Goal: Information Seeking & Learning: Learn about a topic

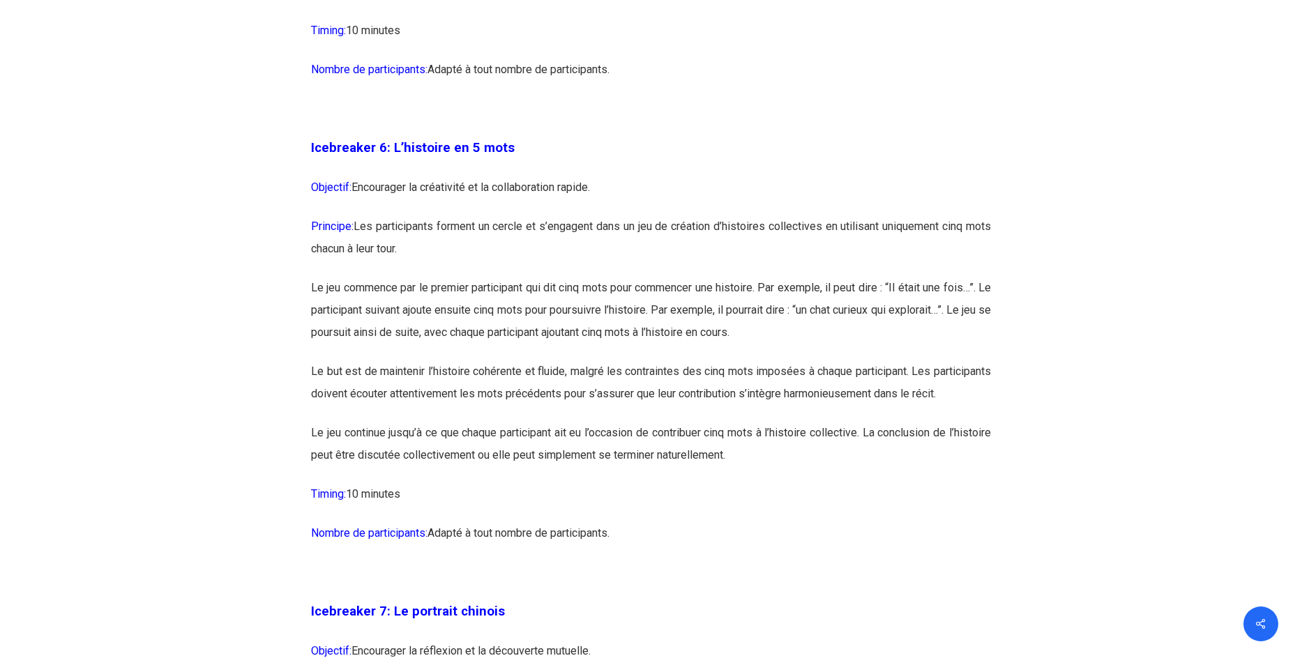
scroll to position [3069, 0]
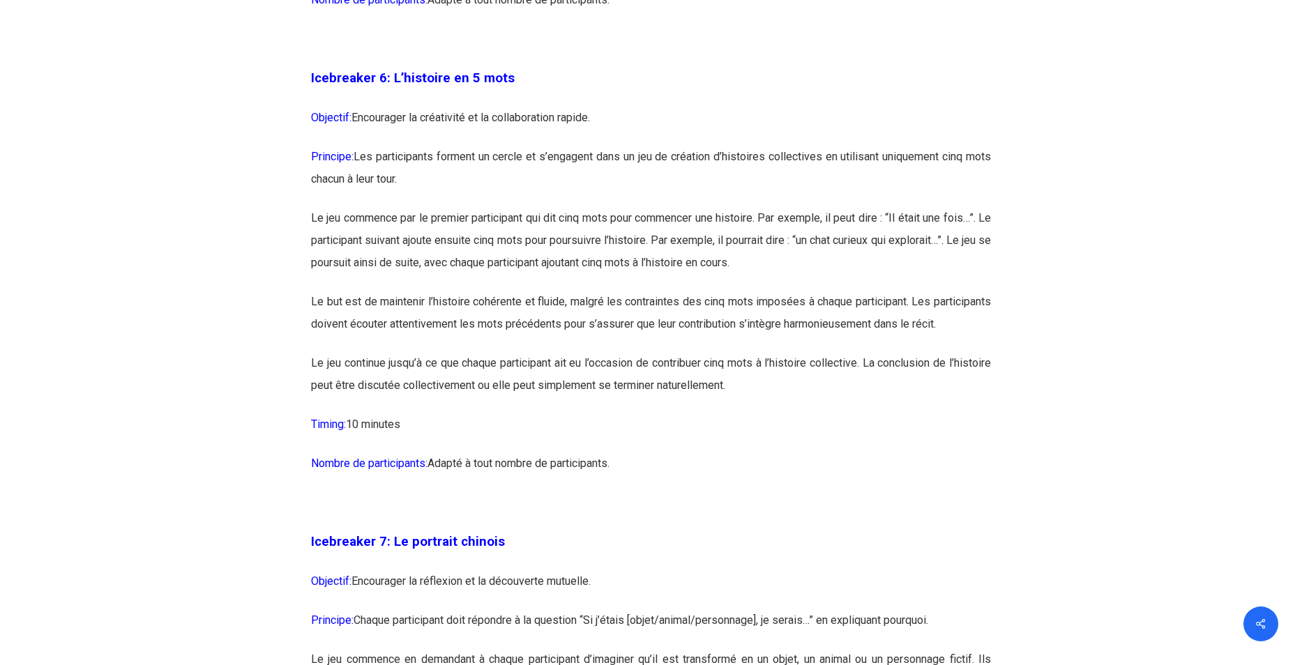
click at [704, 204] on p "Principe: Les participants forment un cercle et s’engagent dans un jeu de créat…" at bounding box center [651, 176] width 680 height 61
drag, startPoint x: 357, startPoint y: 181, endPoint x: 522, endPoint y: 176, distance: 165.3
click at [522, 176] on p "Principe: Les participants forment un cercle et s’engagent dans un jeu de créat…" at bounding box center [651, 176] width 680 height 61
drag, startPoint x: 522, startPoint y: 176, endPoint x: 520, endPoint y: 194, distance: 17.7
click at [520, 194] on p "Principe: Les participants forment un cercle et s’engagent dans un jeu de créat…" at bounding box center [651, 176] width 680 height 61
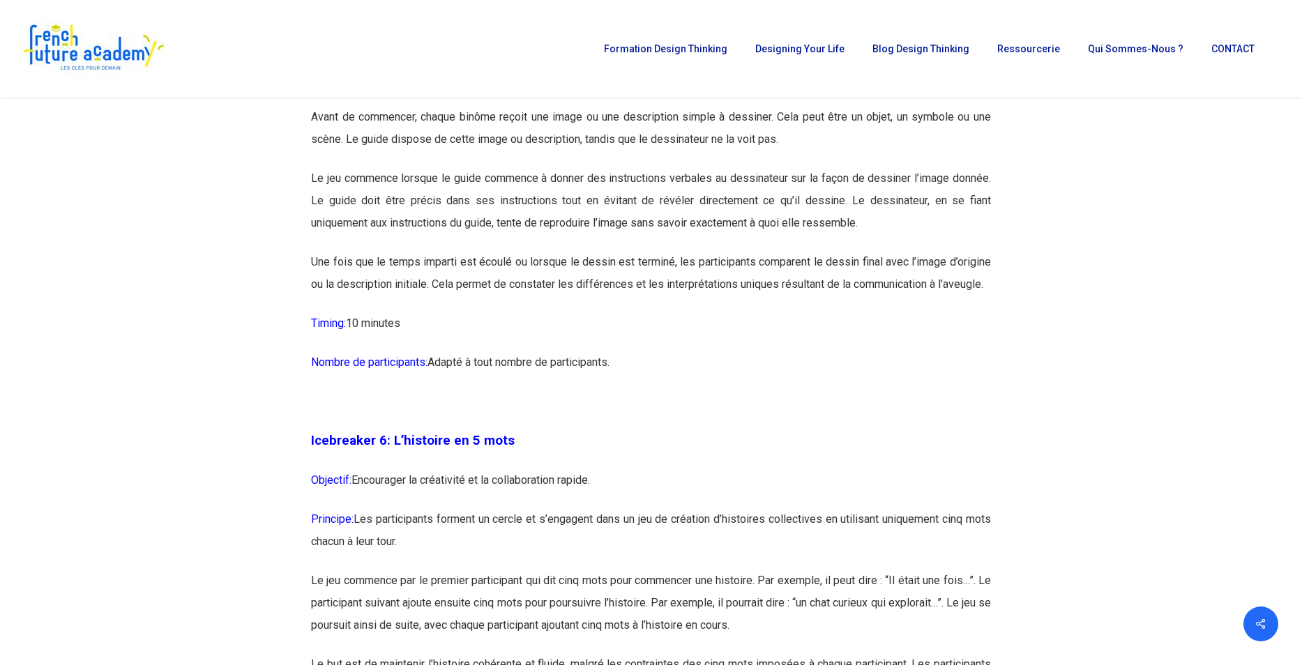
scroll to position [2999, 0]
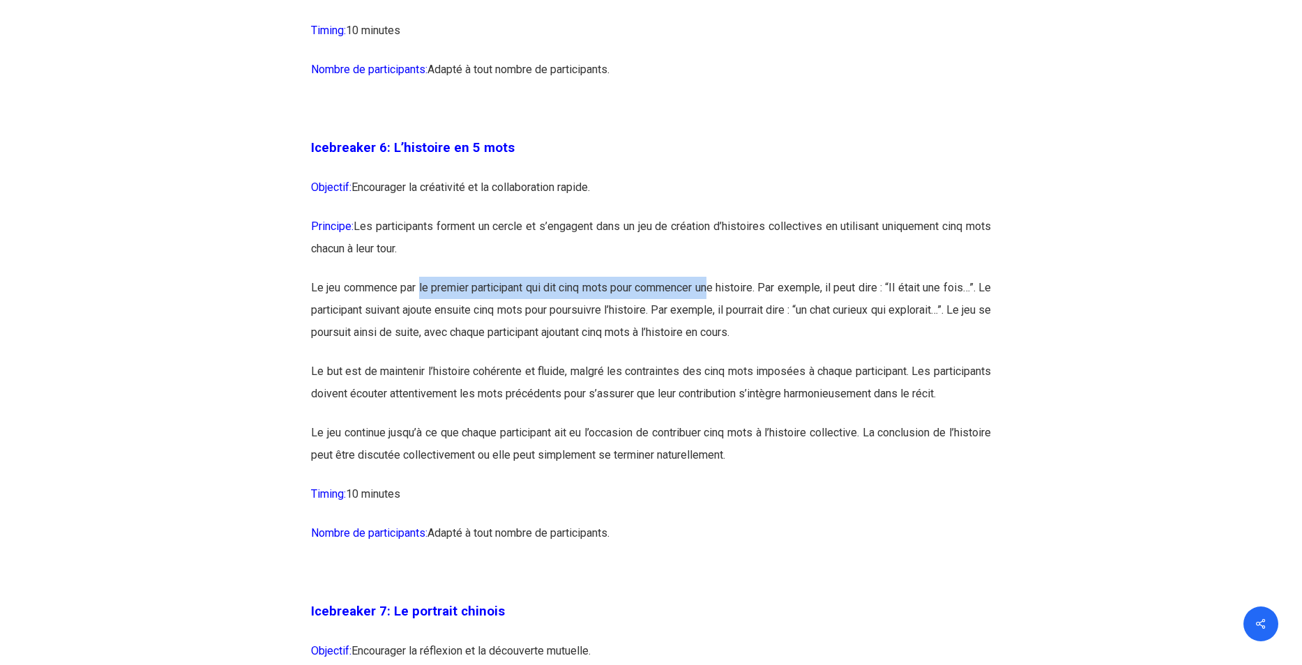
drag, startPoint x: 421, startPoint y: 310, endPoint x: 722, endPoint y: 318, distance: 302.1
click at [722, 318] on p "Le jeu commence par le premier participant qui dit cinq mots pour commencer une…" at bounding box center [651, 319] width 680 height 84
drag, startPoint x: 722, startPoint y: 318, endPoint x: 757, endPoint y: 315, distance: 35.0
click at [757, 315] on p "Le jeu commence par le premier participant qui dit cinq mots pour commencer une…" at bounding box center [651, 319] width 680 height 84
click at [784, 277] on p "Principe: Les participants forment un cercle et s’engagent dans un jeu de créat…" at bounding box center [651, 245] width 680 height 61
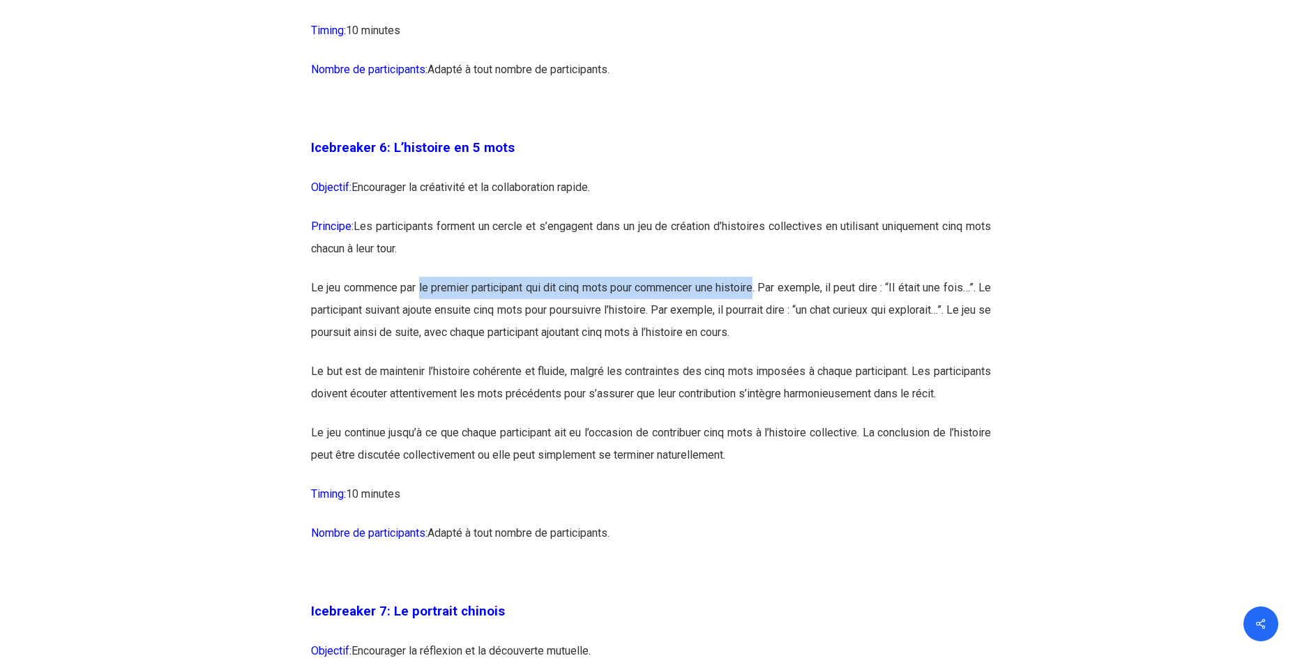
drag, startPoint x: 423, startPoint y: 309, endPoint x: 764, endPoint y: 304, distance: 341.8
click at [764, 304] on p "Le jeu commence par le premier participant qui dit cinq mots pour commencer une…" at bounding box center [651, 319] width 680 height 84
copy p "le premier participant qui dit cinq mots pour commencer une histoire"
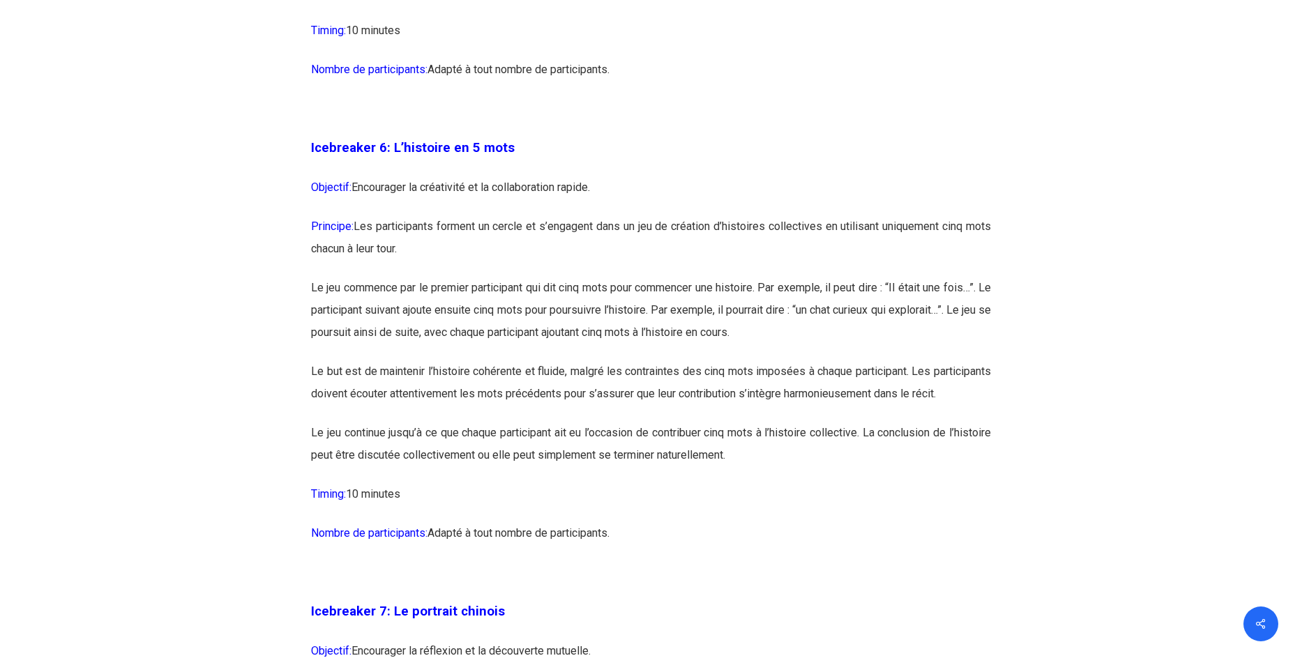
click at [849, 137] on p at bounding box center [651, 117] width 680 height 39
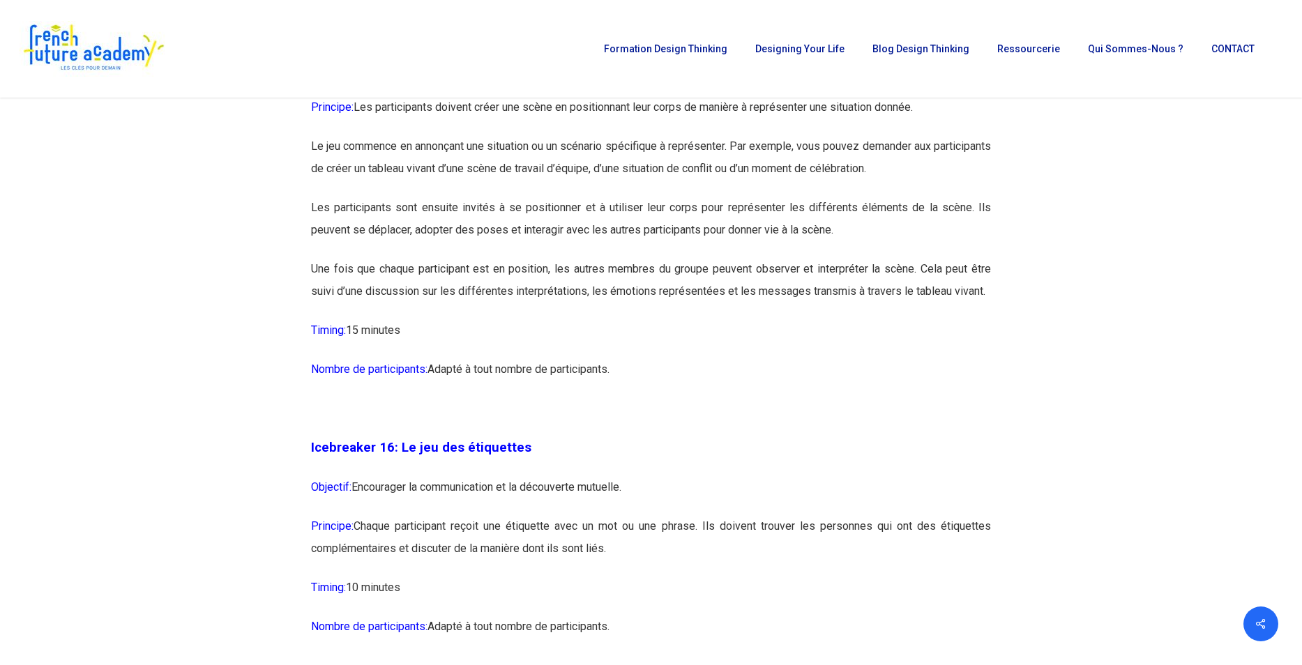
scroll to position [7183, 0]
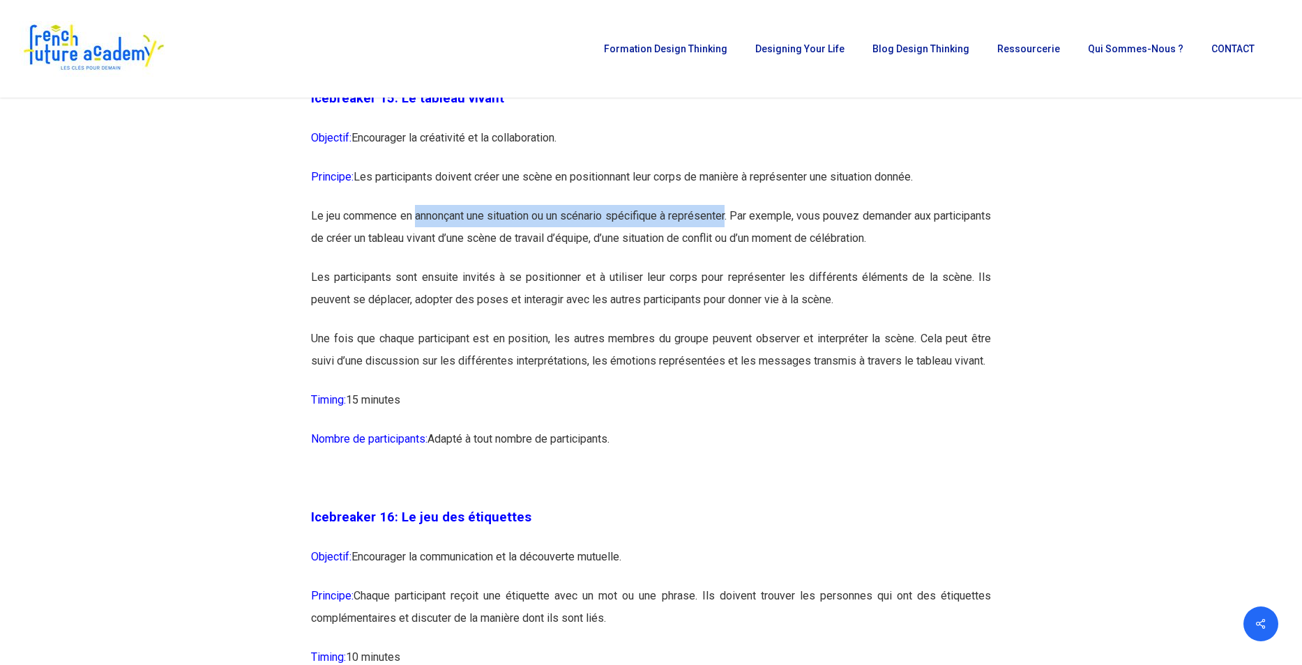
drag, startPoint x: 428, startPoint y: 259, endPoint x: 766, endPoint y: 264, distance: 338.3
click at [766, 264] on p "Le jeu commence en annonçant une situation ou un scénario spécifique à représen…" at bounding box center [651, 235] width 680 height 61
copy p "annonçant une situation ou un scénario spécifique à représenter"
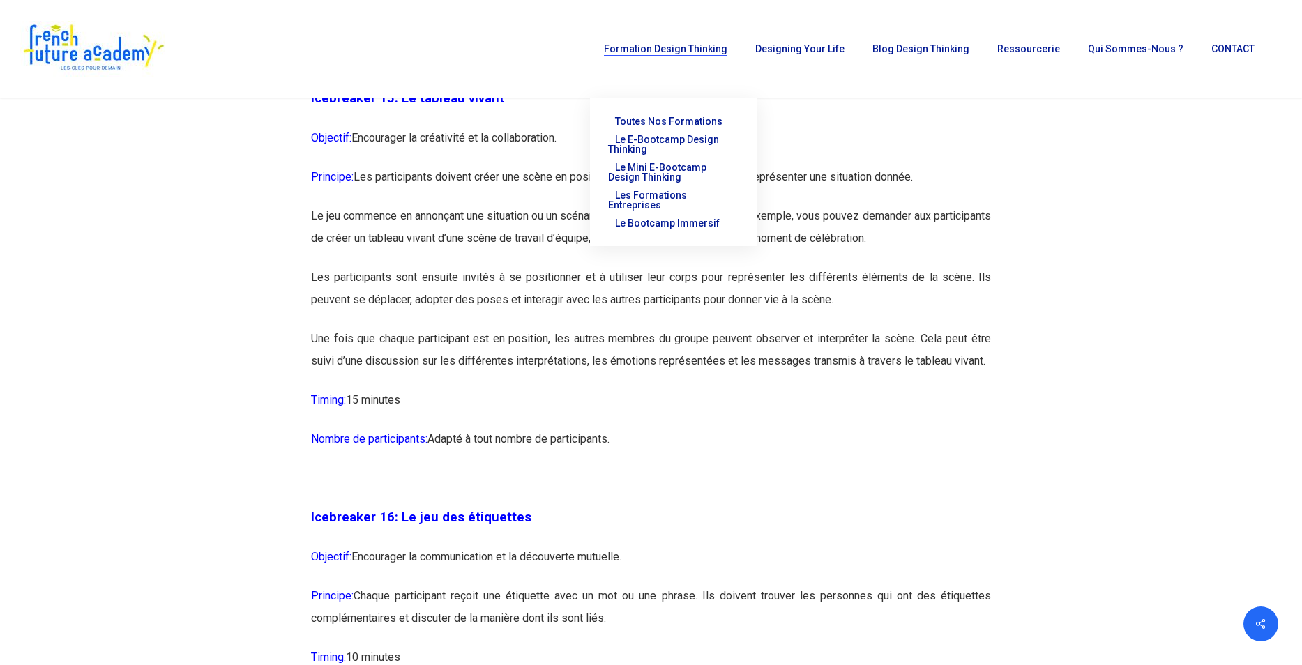
click at [713, 319] on p "Les participants sont ensuite invités à se positionner et à utiliser leur corps…" at bounding box center [651, 296] width 680 height 61
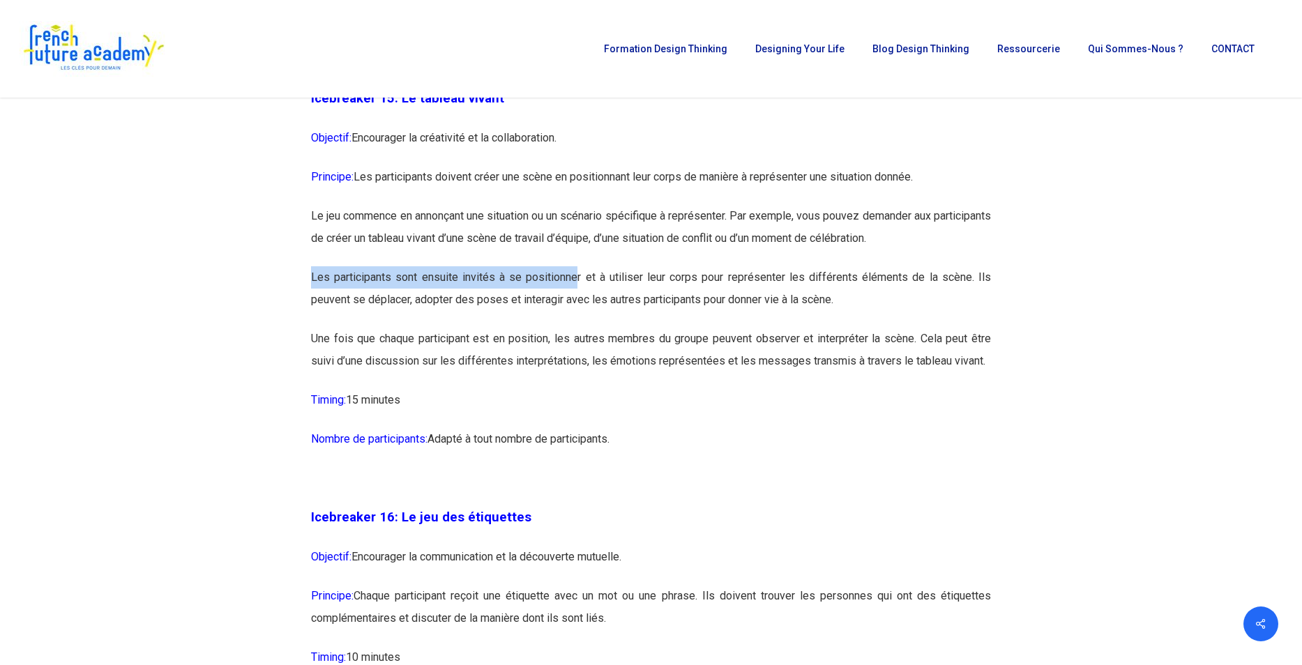
drag, startPoint x: 311, startPoint y: 321, endPoint x: 576, endPoint y: 327, distance: 265.1
click at [576, 327] on p "Les participants sont ensuite invités à se positionner et à utiliser leur corps…" at bounding box center [651, 296] width 680 height 61
drag, startPoint x: 576, startPoint y: 327, endPoint x: 692, endPoint y: 361, distance: 120.7
click at [692, 328] on p "Les participants sont ensuite invités à se positionner et à utiliser leur corps…" at bounding box center [651, 296] width 680 height 61
click at [693, 328] on p "Les participants sont ensuite invités à se positionner et à utiliser leur corps…" at bounding box center [651, 296] width 680 height 61
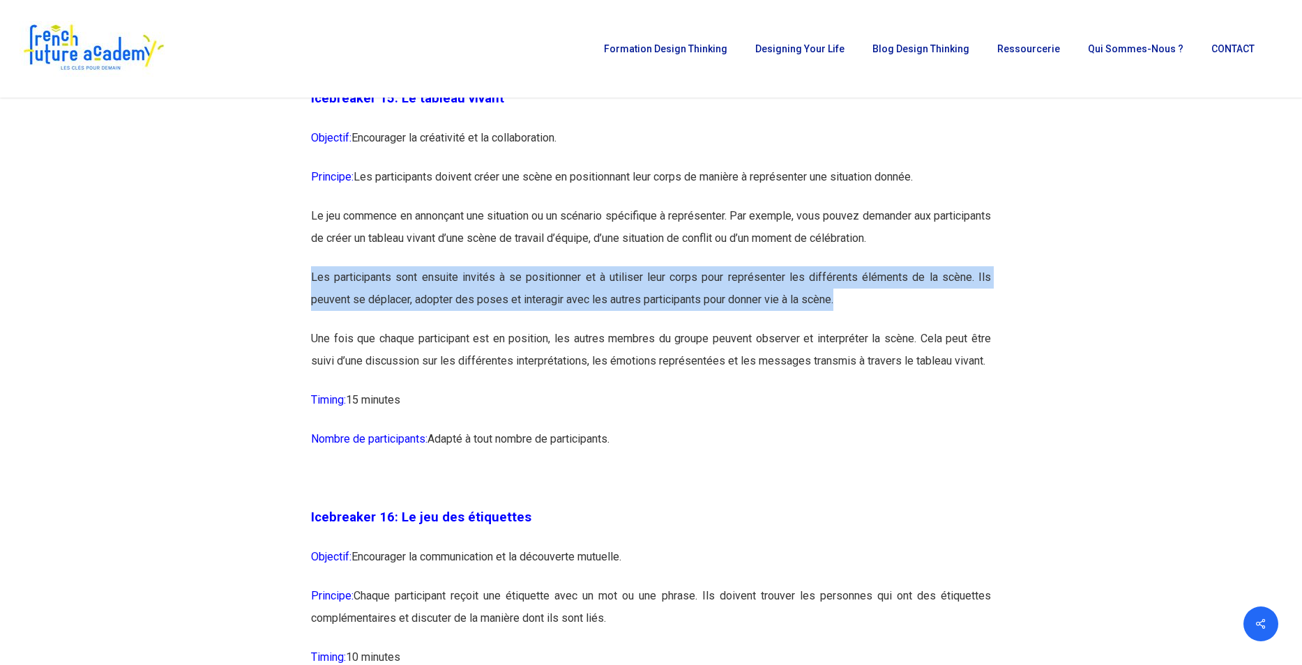
drag, startPoint x: 311, startPoint y: 320, endPoint x: 836, endPoint y: 339, distance: 525.5
click at [836, 328] on p "Les participants sont ensuite invités à se positionner et à utiliser leur corps…" at bounding box center [651, 296] width 680 height 61
copy p "Les participants sont ensuite invités à se positionner et à utiliser leur corps…"
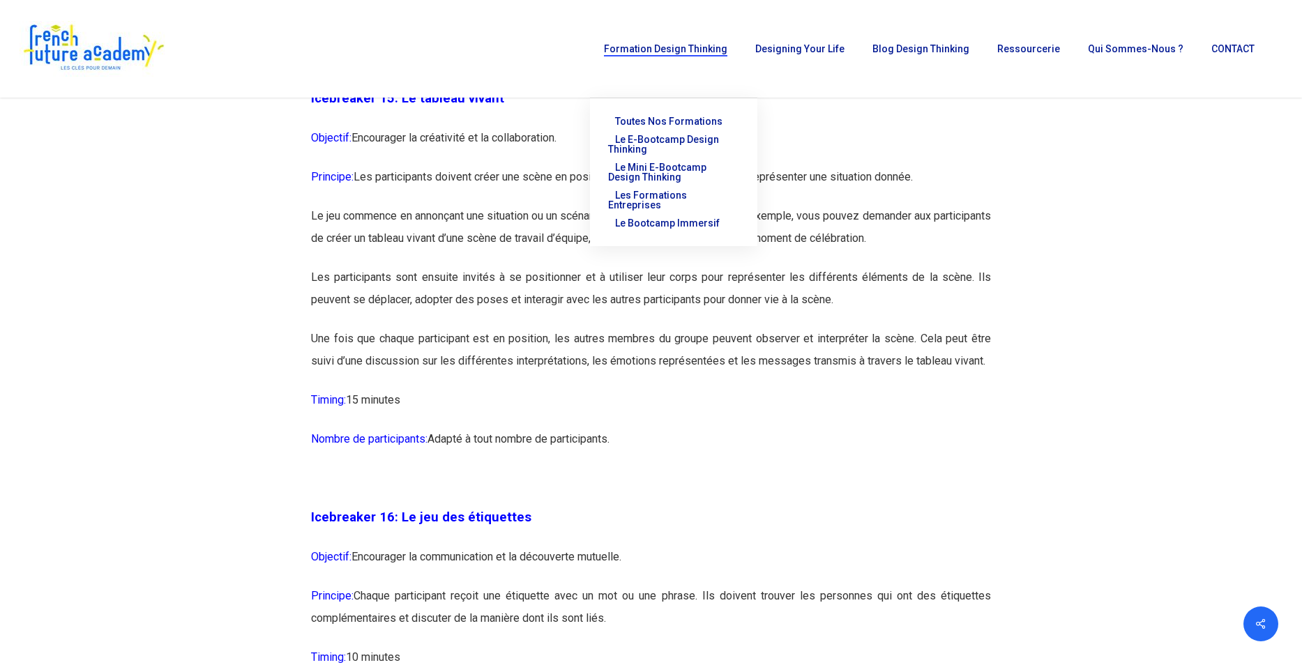
click at [720, 377] on p "Une fois que chaque participant est en position, les autres membres du groupe p…" at bounding box center [651, 358] width 680 height 61
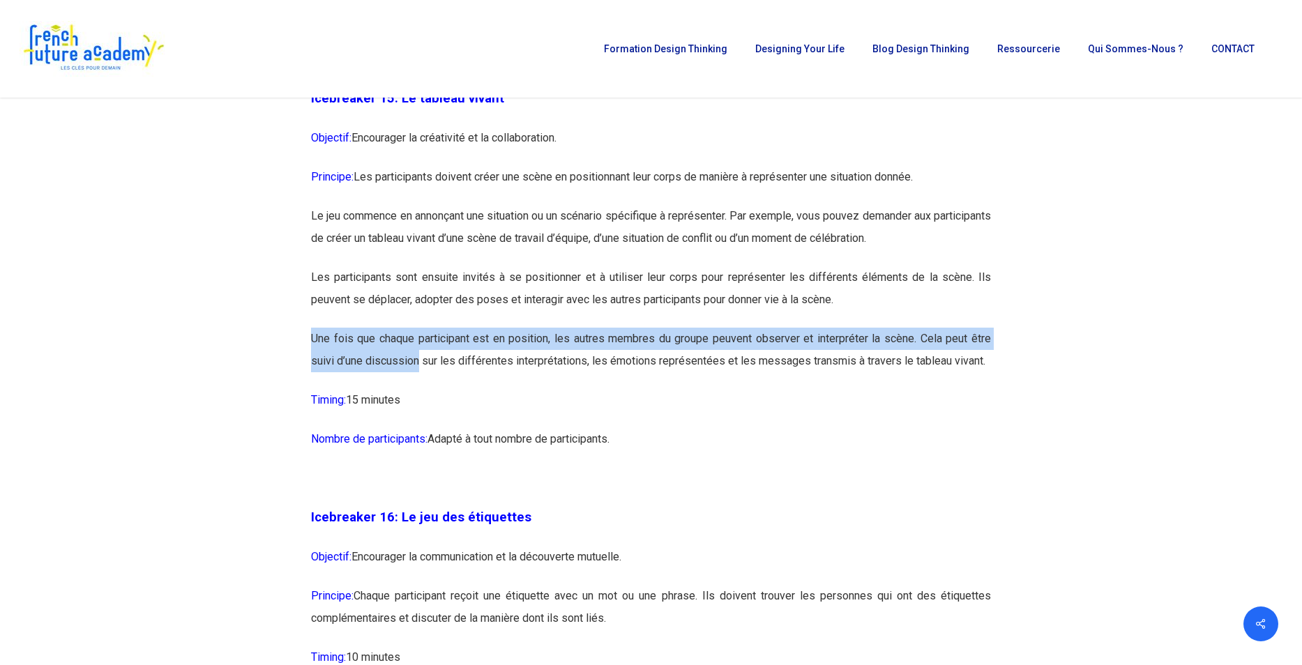
drag, startPoint x: 311, startPoint y: 383, endPoint x: 417, endPoint y: 420, distance: 112.3
click at [417, 389] on p "Une fois que chaque participant est en position, les autres membres du groupe p…" at bounding box center [651, 358] width 680 height 61
copy p "Une fois que chaque participant est en position, les autres membres du groupe p…"
